Goal: Use online tool/utility: Utilize a website feature to perform a specific function

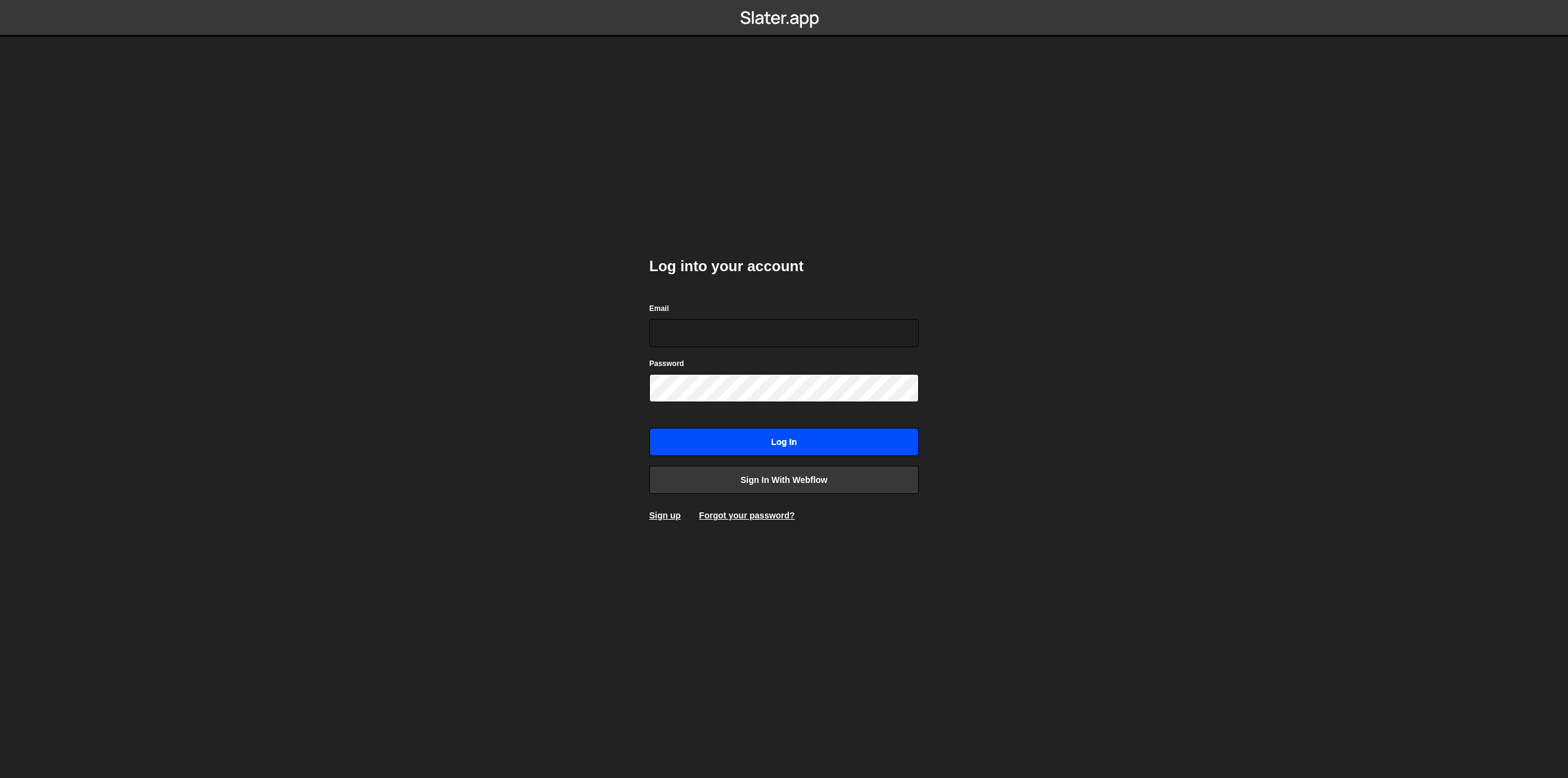
type input "[EMAIL_ADDRESS][PERSON_NAME][DOMAIN_NAME]"
click at [772, 443] on input "Log in" at bounding box center [784, 442] width 270 height 28
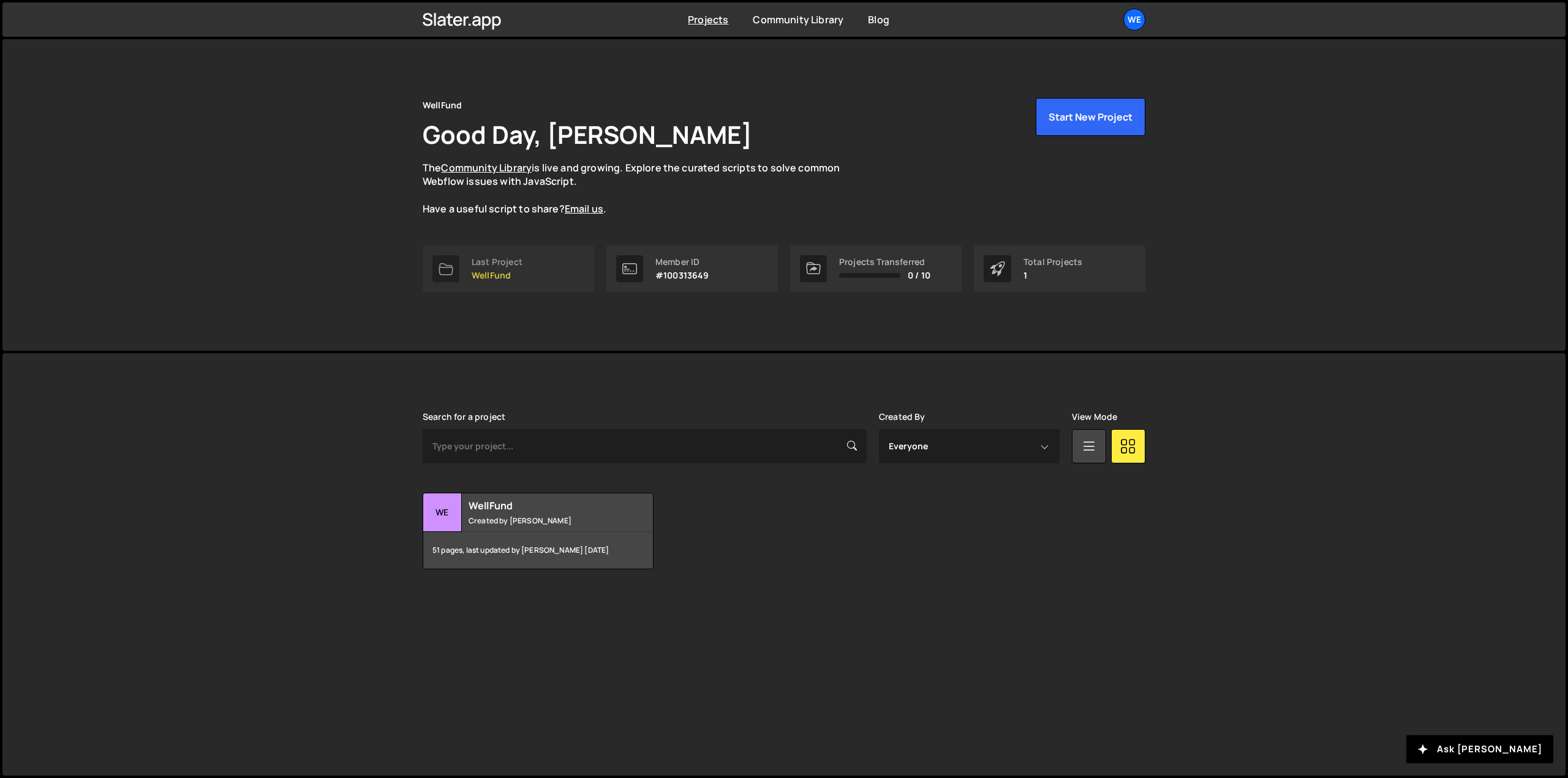
click at [506, 269] on div "Last Project WellFund" at bounding box center [497, 269] width 51 height 23
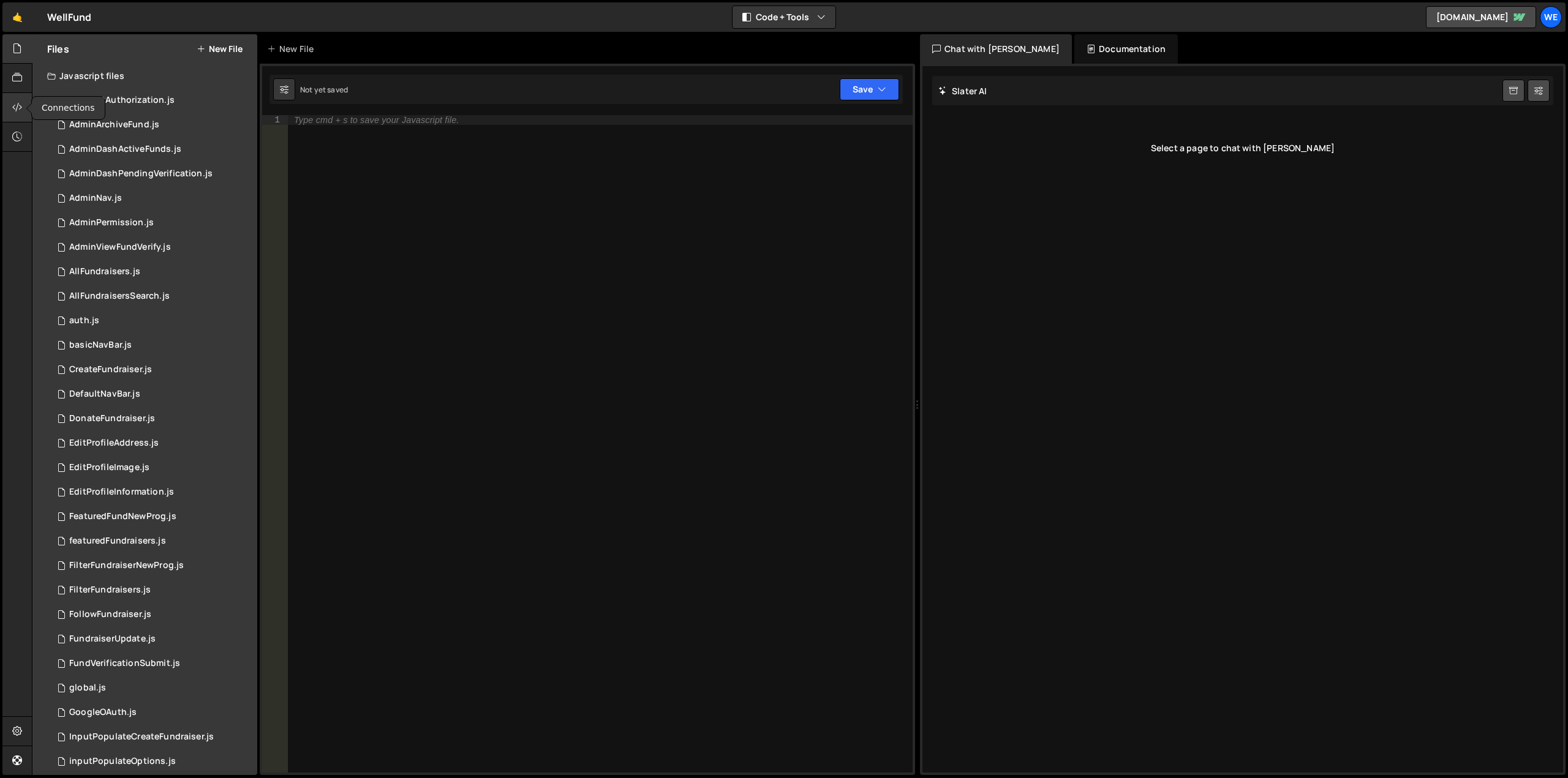
click at [21, 107] on icon at bounding box center [17, 107] width 10 height 13
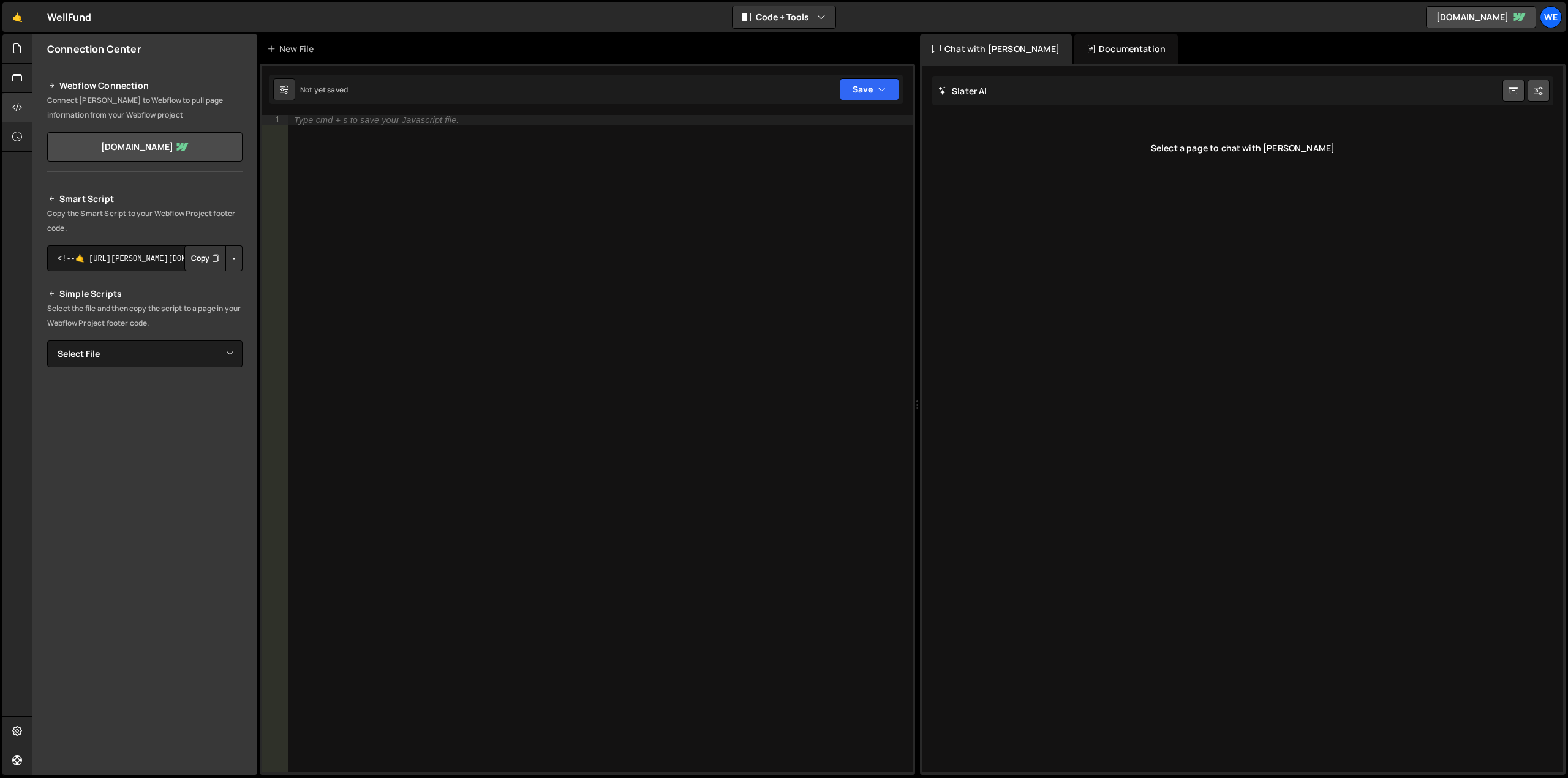
click at [194, 261] on button "Copy" at bounding box center [205, 258] width 42 height 26
click at [16, 50] on icon at bounding box center [17, 49] width 10 height 13
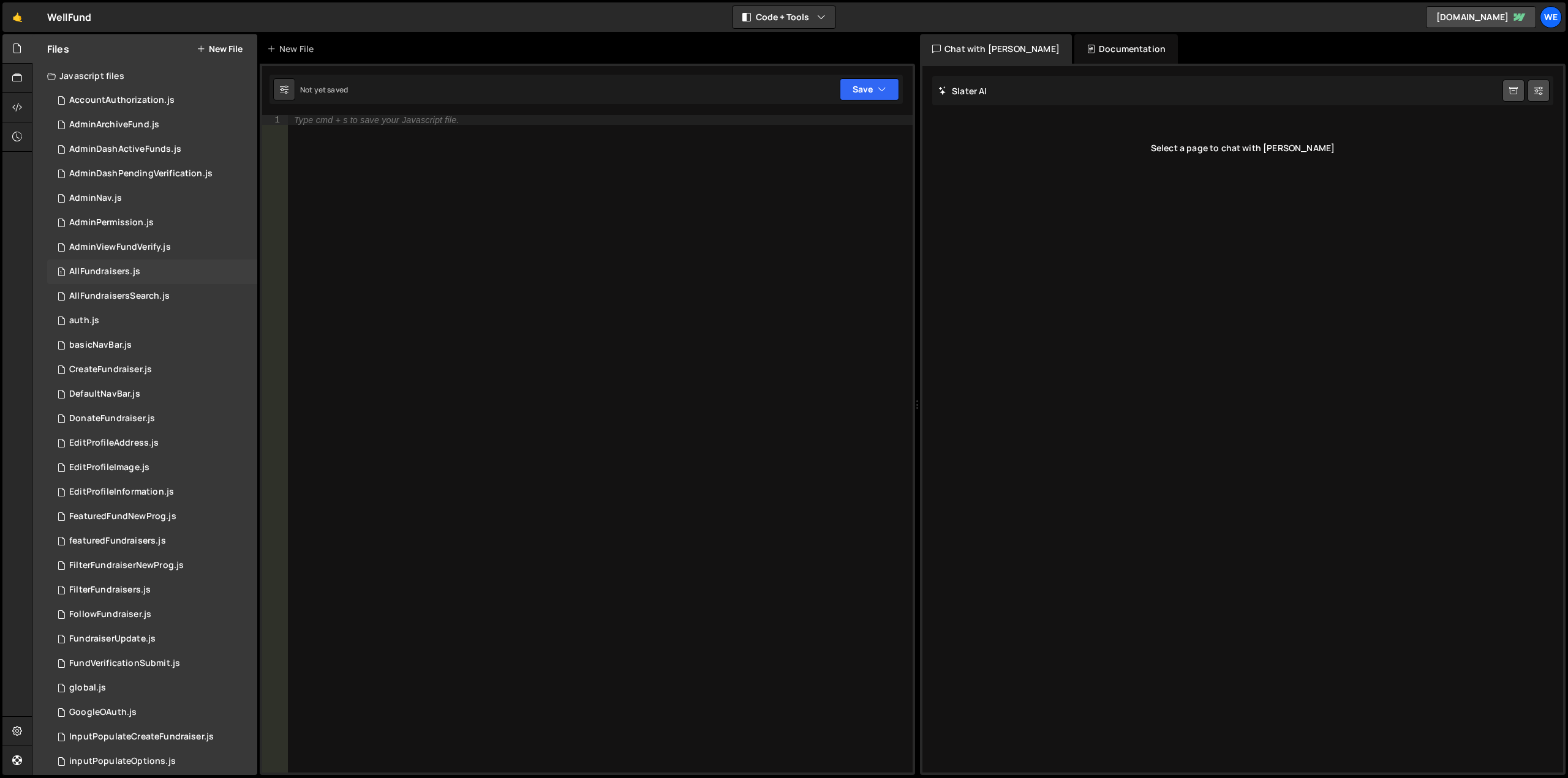
click at [111, 264] on div "1 AllFundraisers.js 0" at bounding box center [152, 272] width 210 height 25
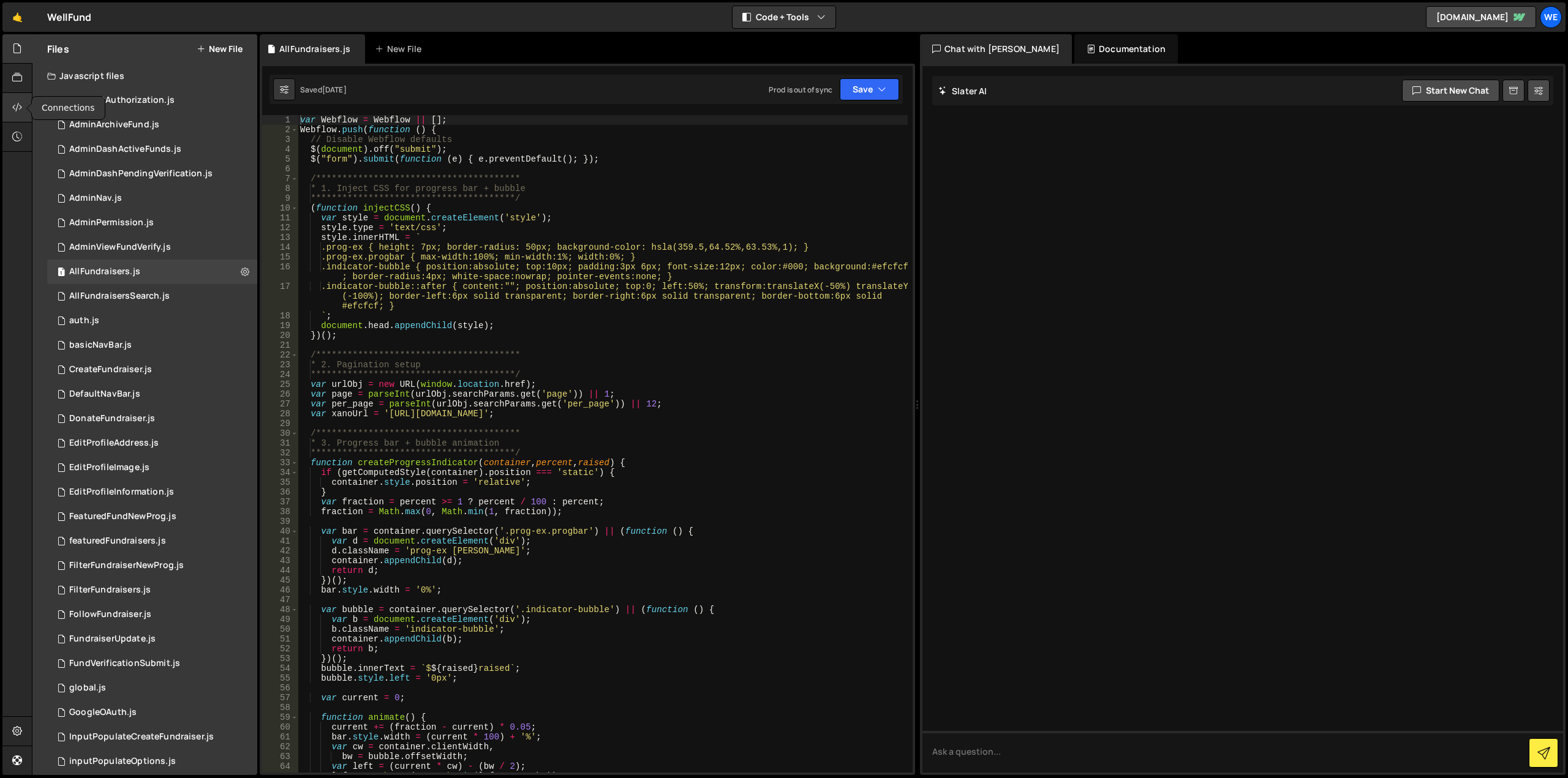
click at [21, 100] on div at bounding box center [17, 108] width 30 height 30
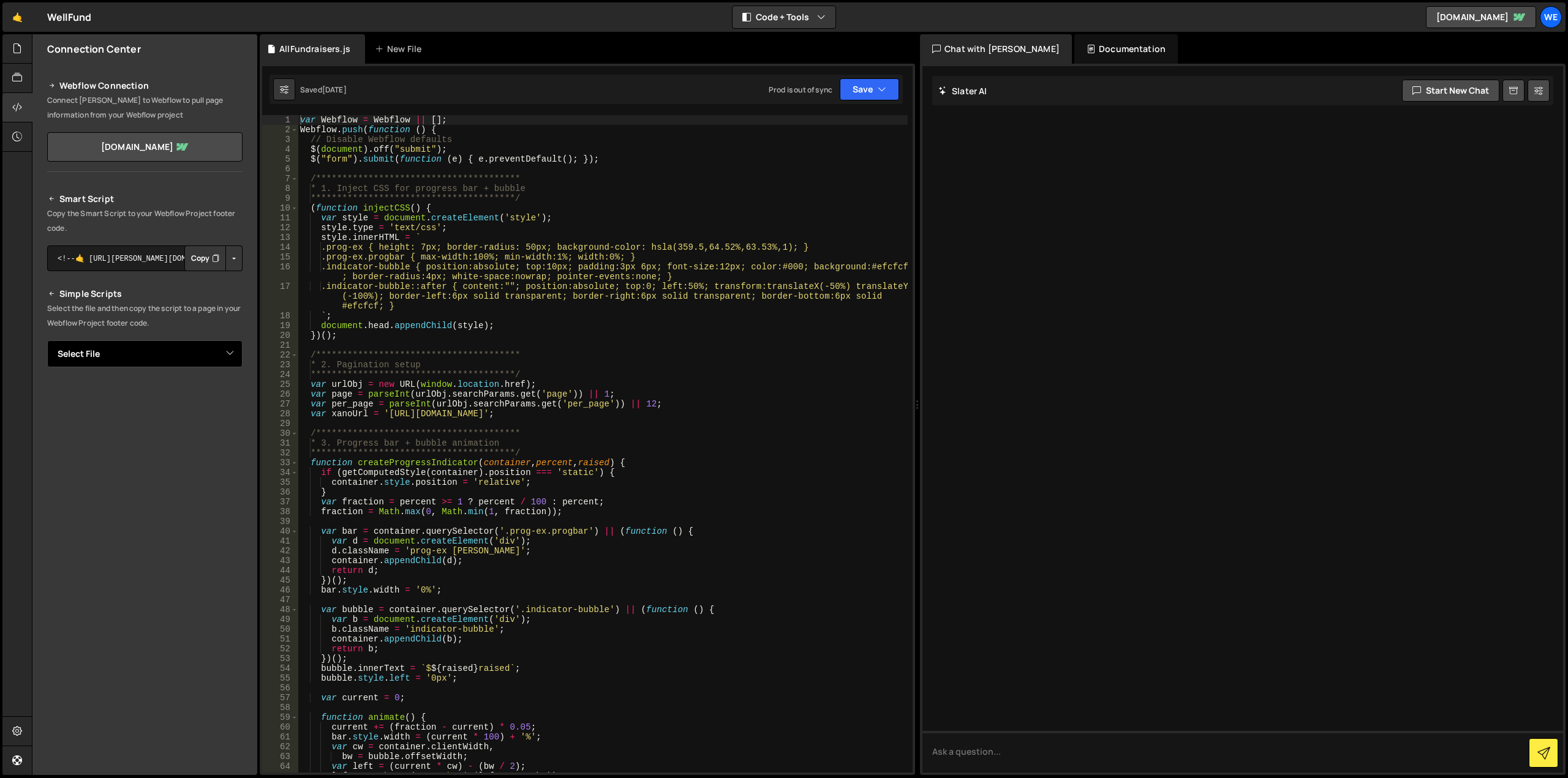
click at [228, 352] on select "Select File AccountAuthorization.js AdminArchiveFund.js AdminDashActiveFunds.js…" at bounding box center [144, 354] width 195 height 27
click at [235, 311] on p "Select the file and then copy the script to a page in your Webflow Project foot…" at bounding box center [144, 316] width 195 height 30
